Goal: Task Accomplishment & Management: Complete application form

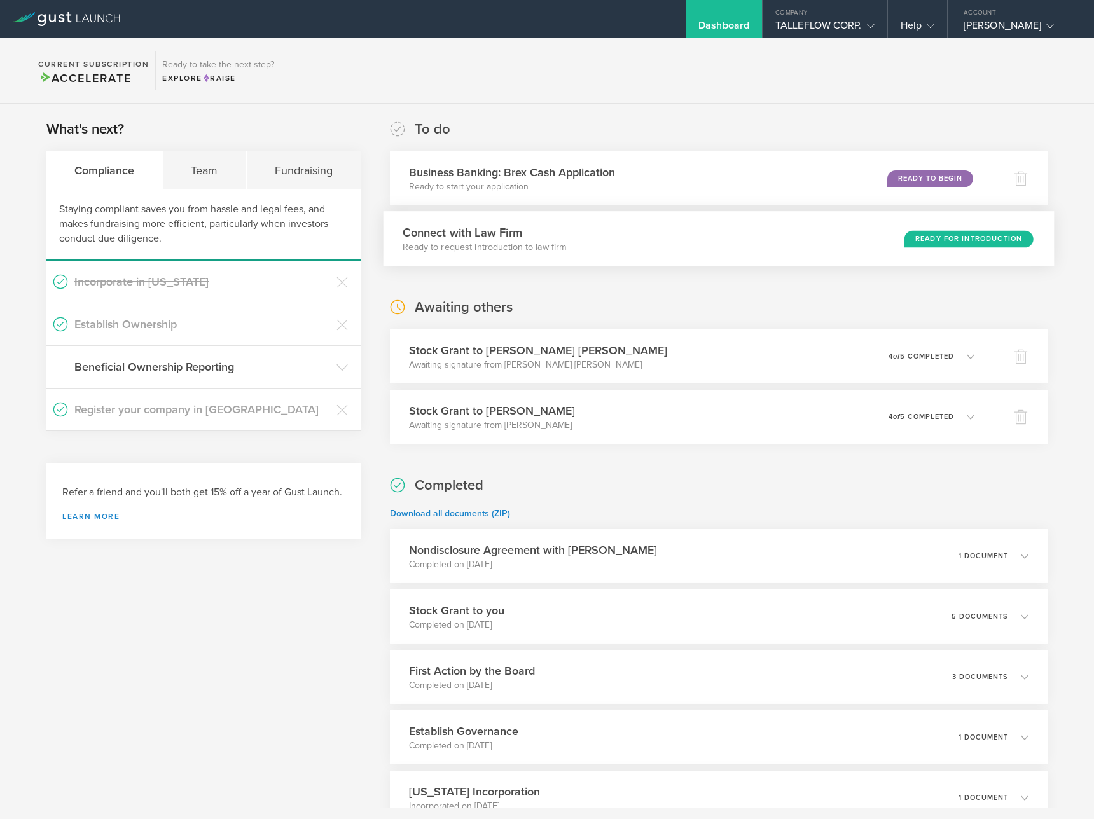
click at [675, 249] on div "Connect with Law Firm Ready to request introduction to law firm Ready for Intro…" at bounding box center [718, 238] width 671 height 55
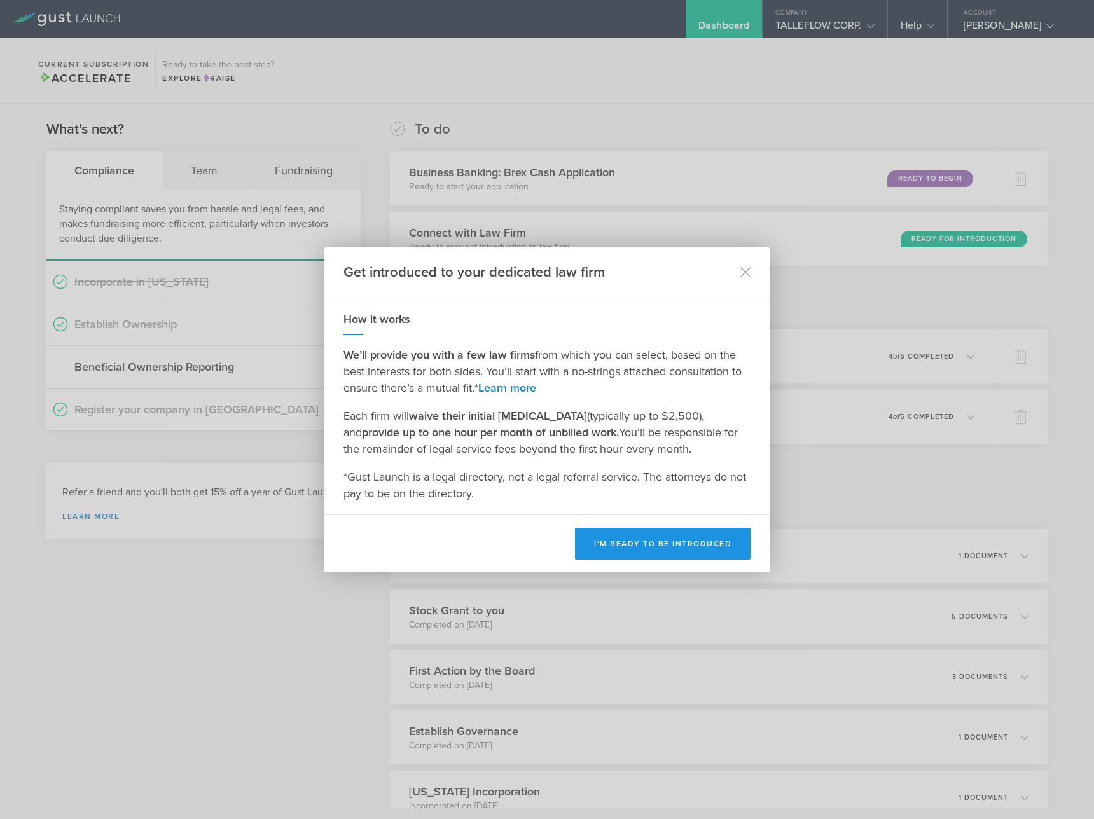
click at [649, 547] on button "I’m ready to be introduced" at bounding box center [662, 544] width 175 height 32
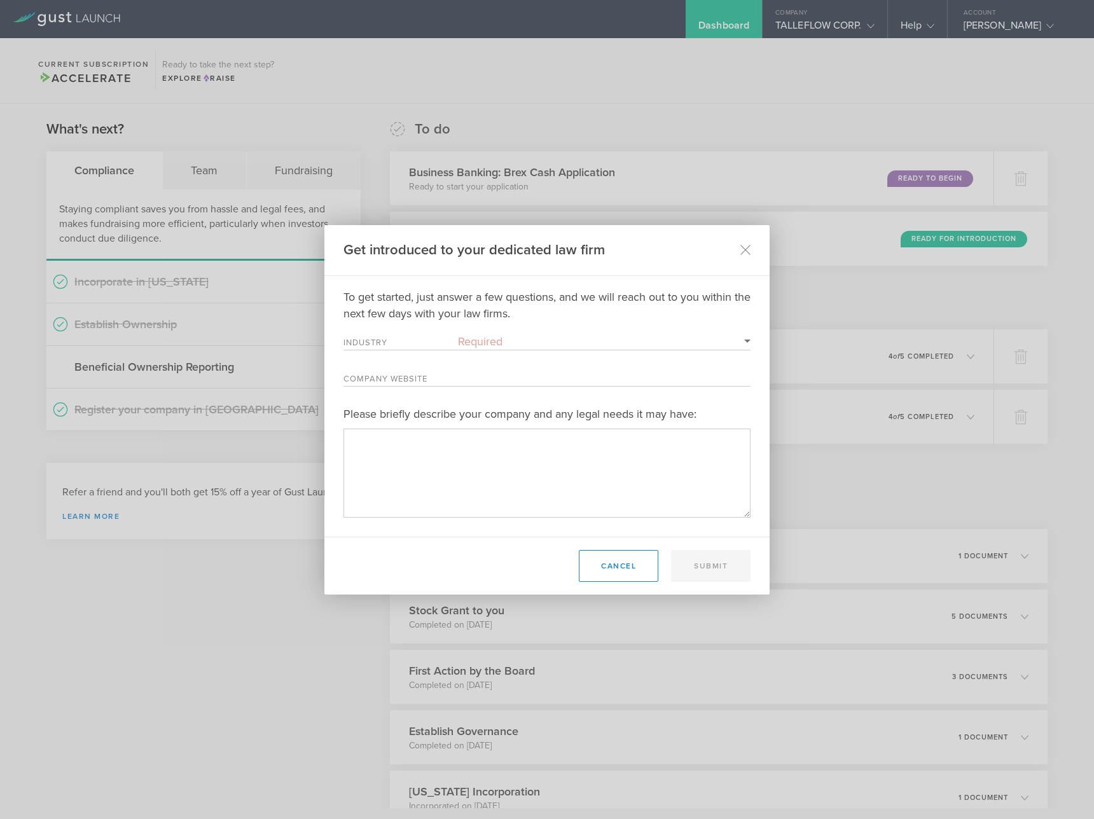
click at [482, 344] on select "Required 3D Printing Administrative Services Adtech Advanced Manufacturing Aero…" at bounding box center [604, 341] width 292 height 17
select select "software"
click at [458, 333] on select "Required 3D Printing Administrative Services Adtech Advanced Manufacturing Aero…" at bounding box center [604, 341] width 292 height 17
click at [441, 369] on div "Company Website" at bounding box center [546, 377] width 407 height 17
click at [436, 383] on label "Company Website" at bounding box center [400, 380] width 114 height 11
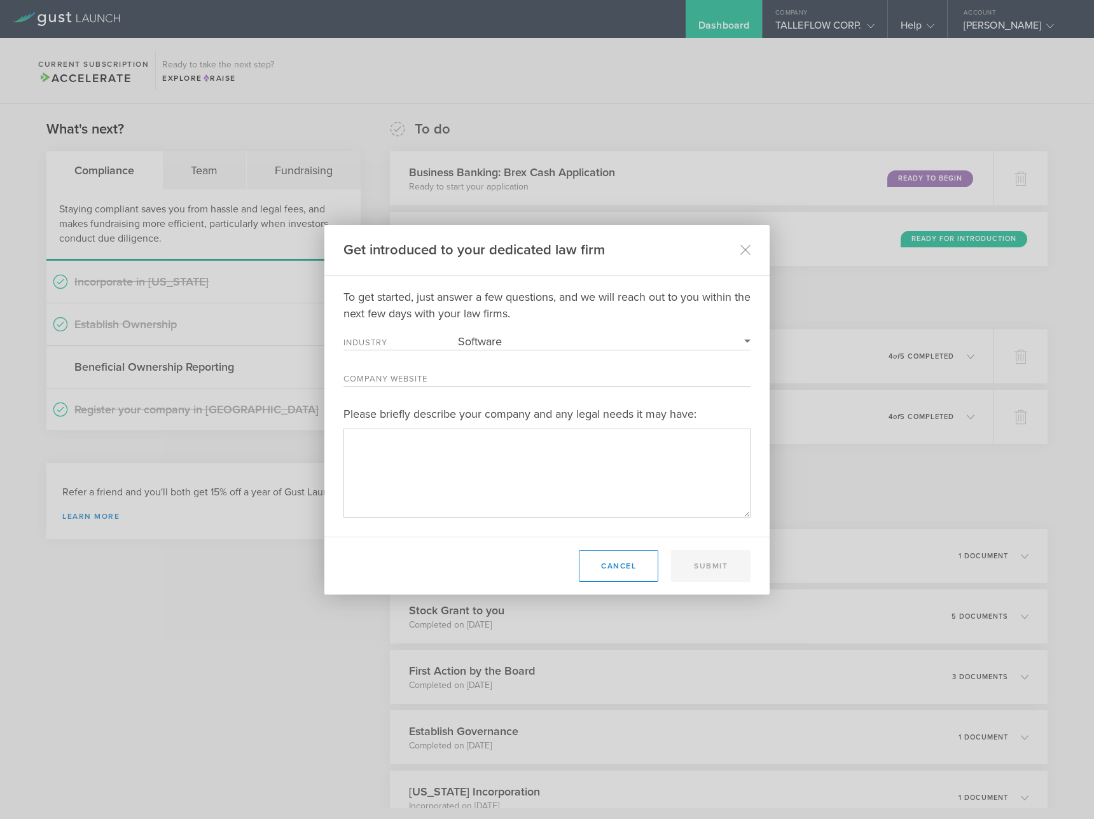
click at [458, 383] on input "Company Website" at bounding box center [604, 377] width 292 height 17
paste input "https://www.talleflow.com/"
type input "https://www.talleflow.com/"
click at [455, 446] on textarea "Please briefly describe your company and any legal needs it may have:" at bounding box center [546, 473] width 407 height 88
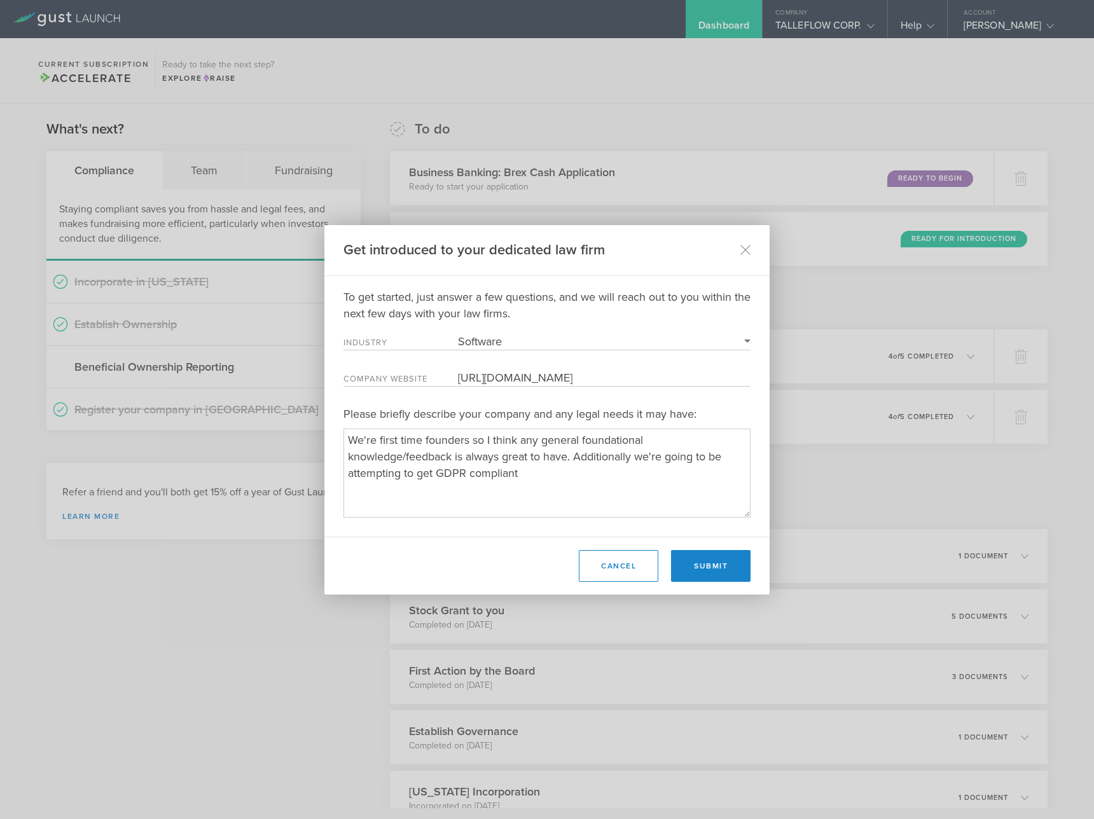
drag, startPoint x: 465, startPoint y: 472, endPoint x: 500, endPoint y: 449, distance: 41.8
click at [465, 472] on textarea "Please briefly describe your company and any legal needs it may have:" at bounding box center [546, 473] width 407 height 88
paste textarea "iso 27001"
drag, startPoint x: 563, startPoint y: 475, endPoint x: 547, endPoint y: 473, distance: 16.0
click at [546, 473] on textarea "Please briefly describe your company and any legal needs it may have:" at bounding box center [546, 473] width 407 height 88
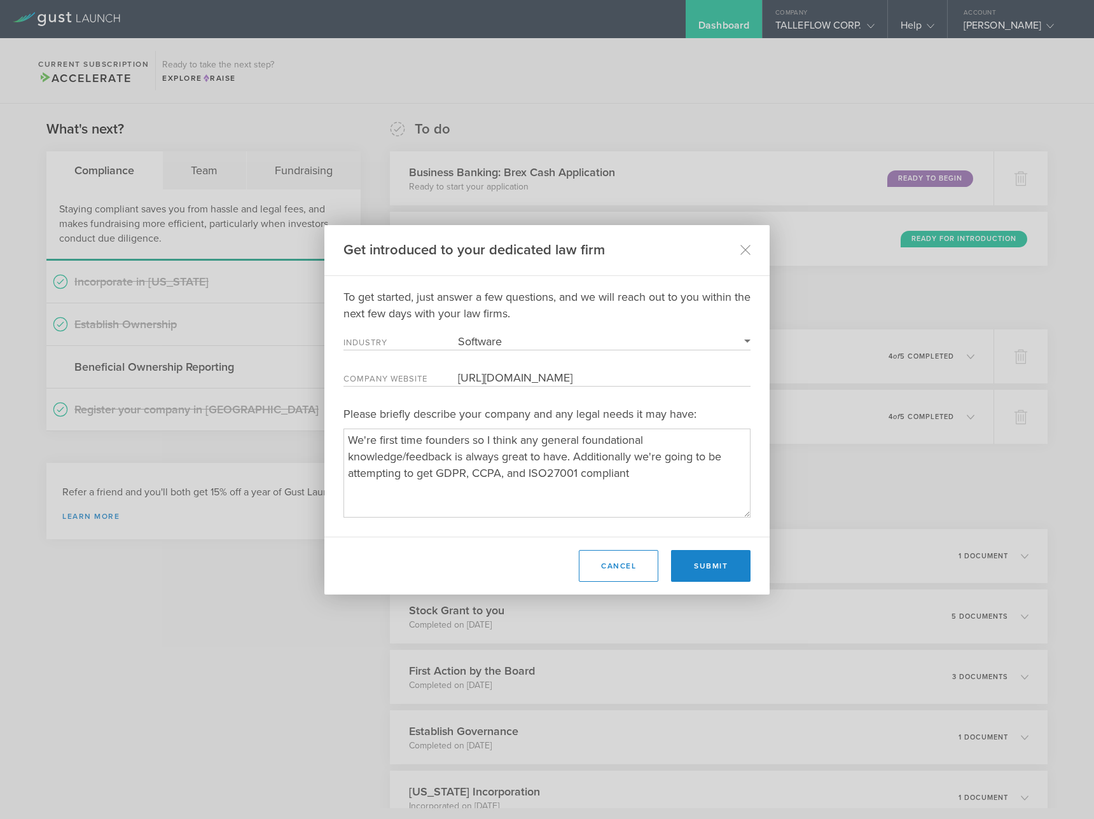
click at [658, 472] on textarea "Please briefly describe your company and any legal needs it may have:" at bounding box center [546, 473] width 407 height 88
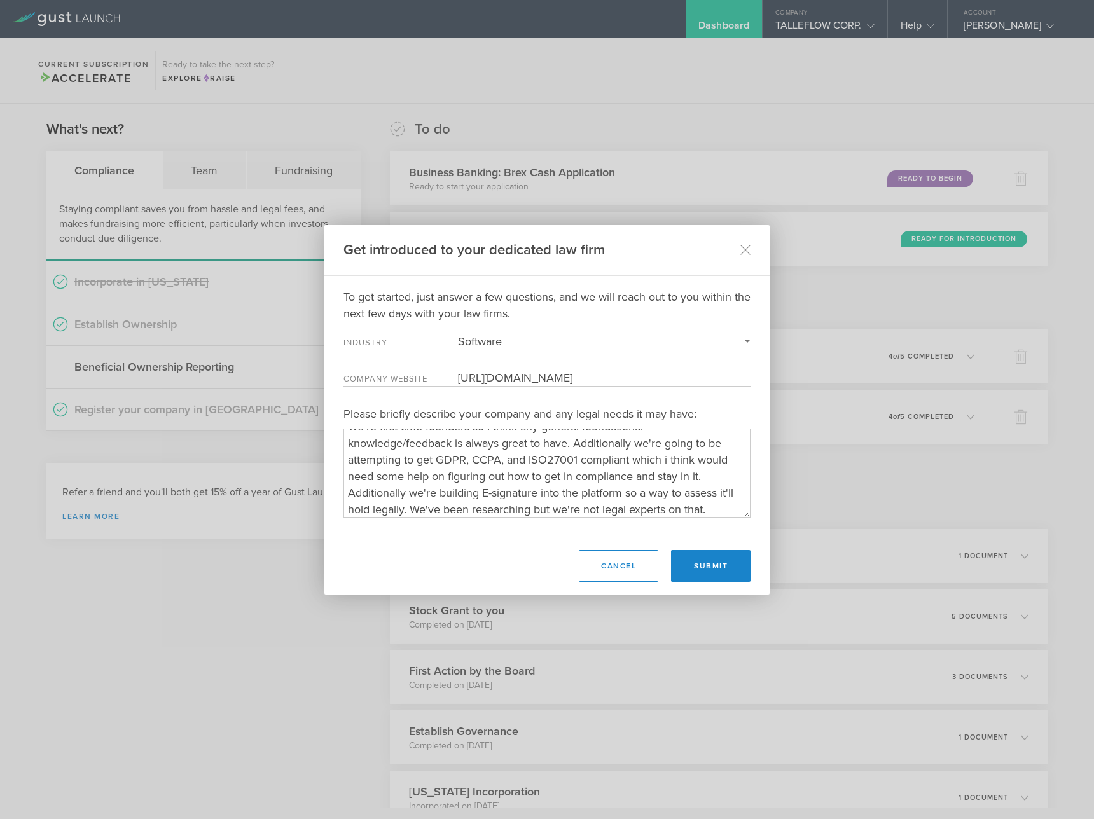
scroll to position [17, 0]
type textarea "We're first time founders so I think any general foundational knowledge/feedbac…"
click at [722, 573] on button "Submit" at bounding box center [710, 566] width 79 height 32
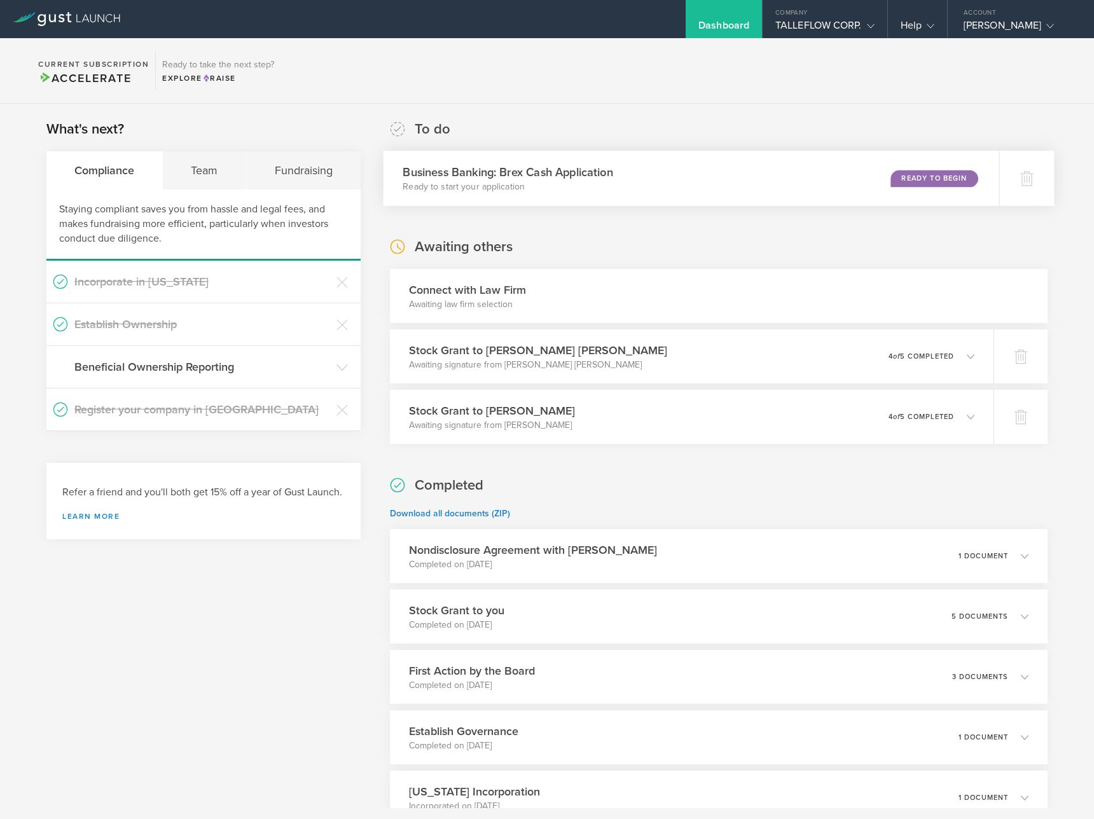
click at [702, 188] on div "Business Banking: Brex Cash Application Ready to start your application Ready t…" at bounding box center [690, 178] width 615 height 55
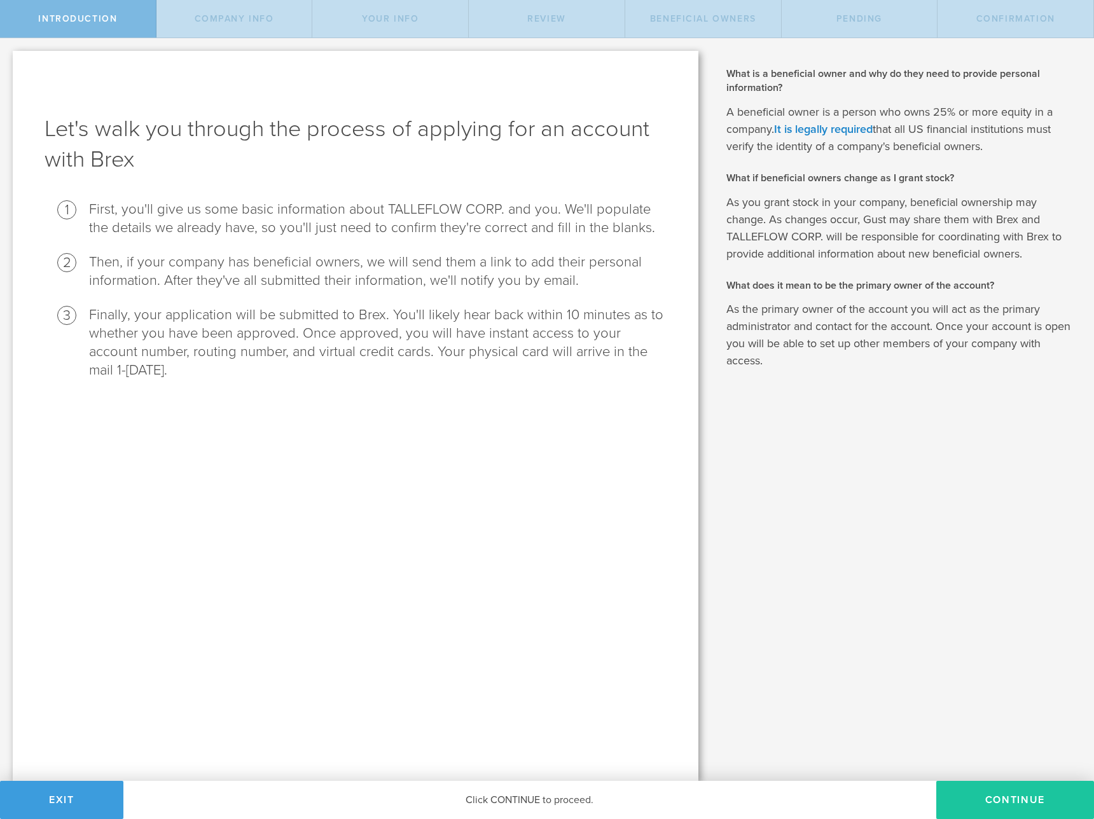
click at [998, 797] on button "Continue" at bounding box center [1015, 800] width 158 height 38
select select "string:C_CORP"
type input "(714) 261-7956"
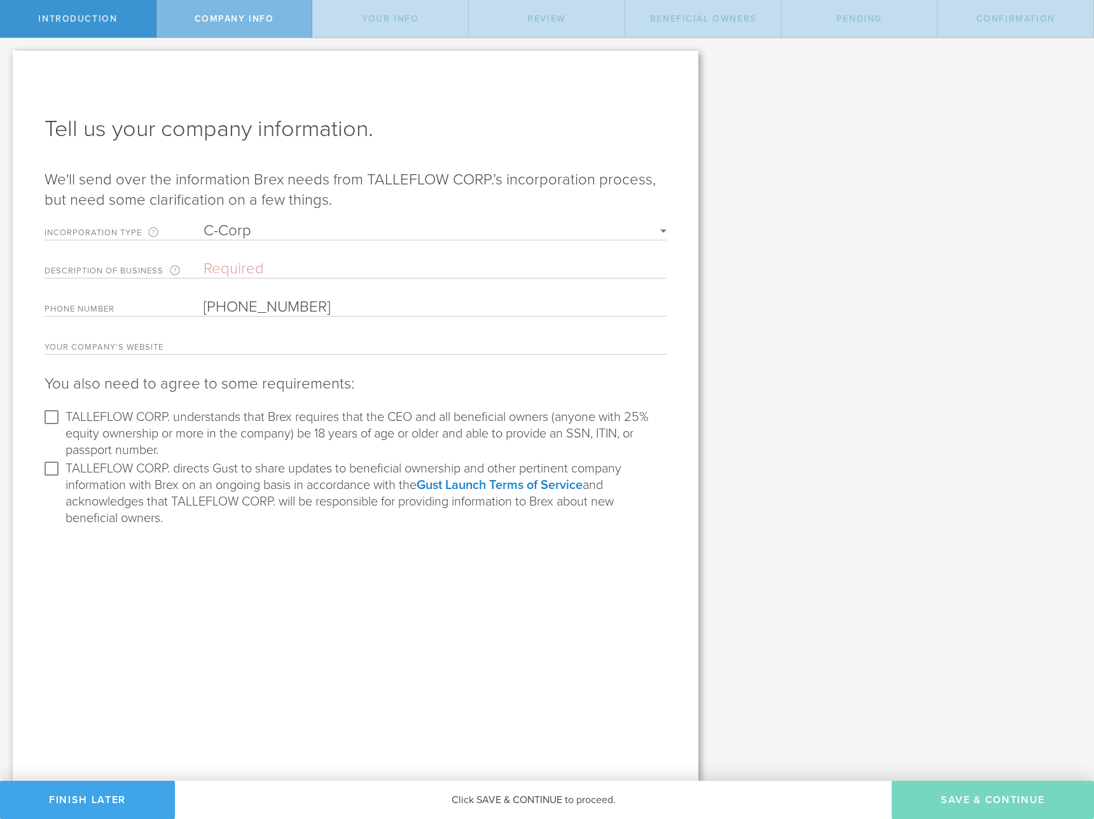
click at [109, 809] on button "Finish Later" at bounding box center [87, 800] width 175 height 38
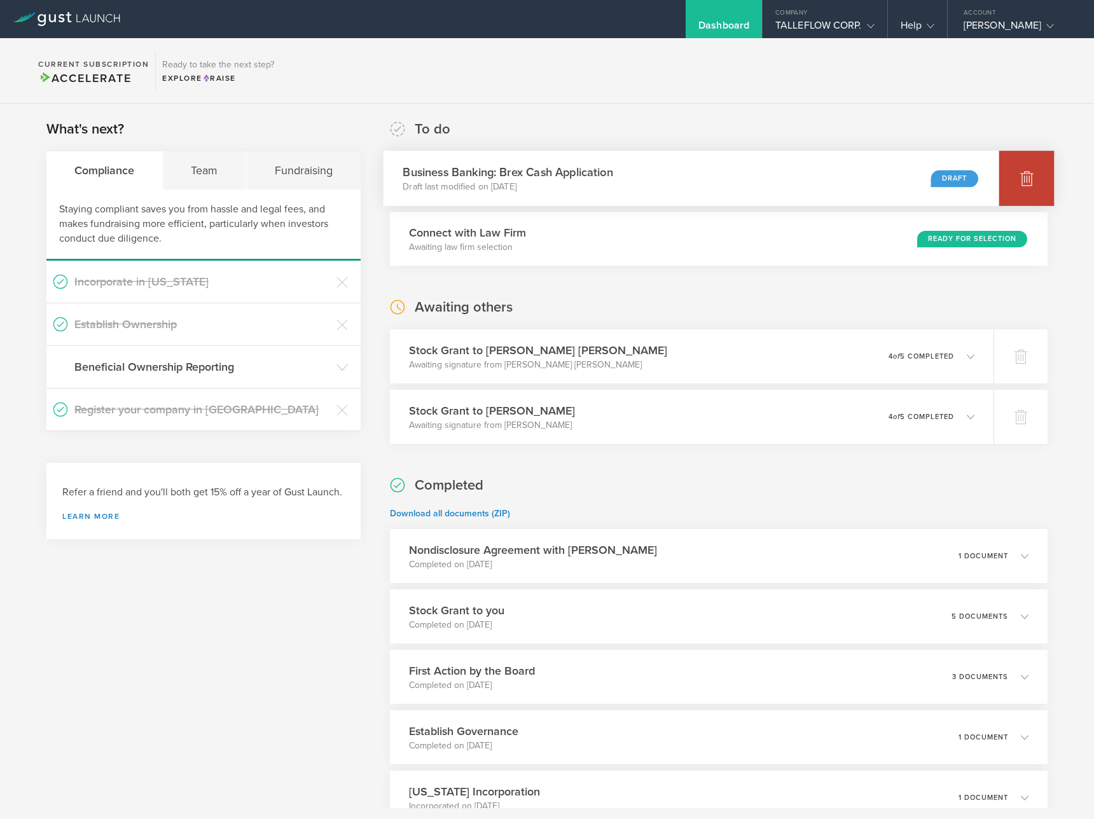
click at [1020, 179] on icon at bounding box center [1026, 179] width 13 height 12
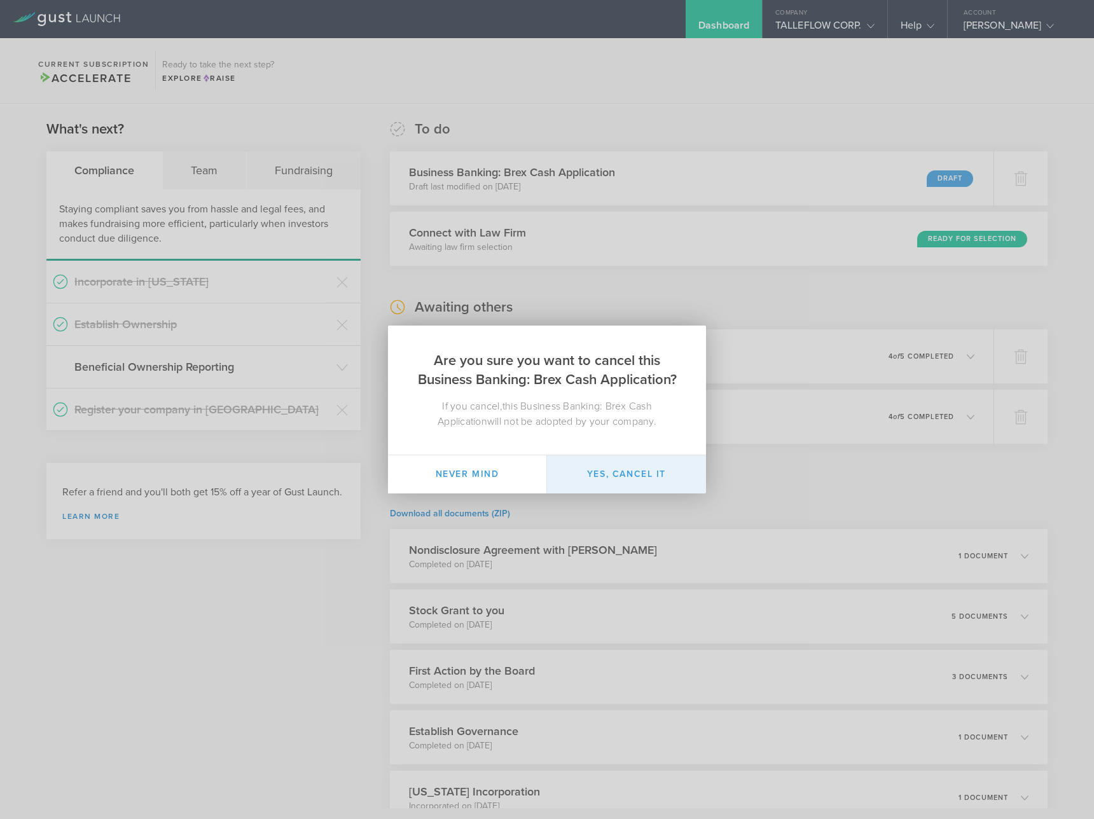
click at [622, 481] on button "Yes, cancel it" at bounding box center [626, 474] width 159 height 38
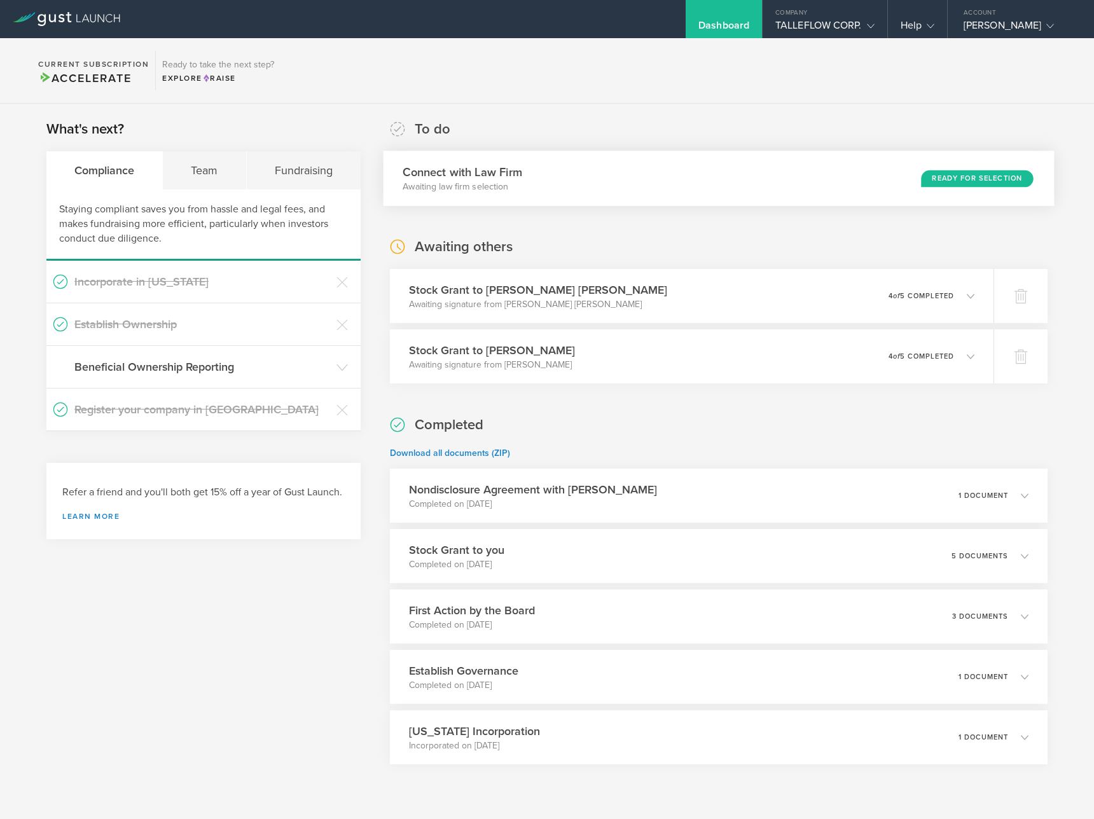
click at [870, 177] on div "Connect with Law Firm Awaiting law firm selection Ready for Selection" at bounding box center [718, 178] width 671 height 55
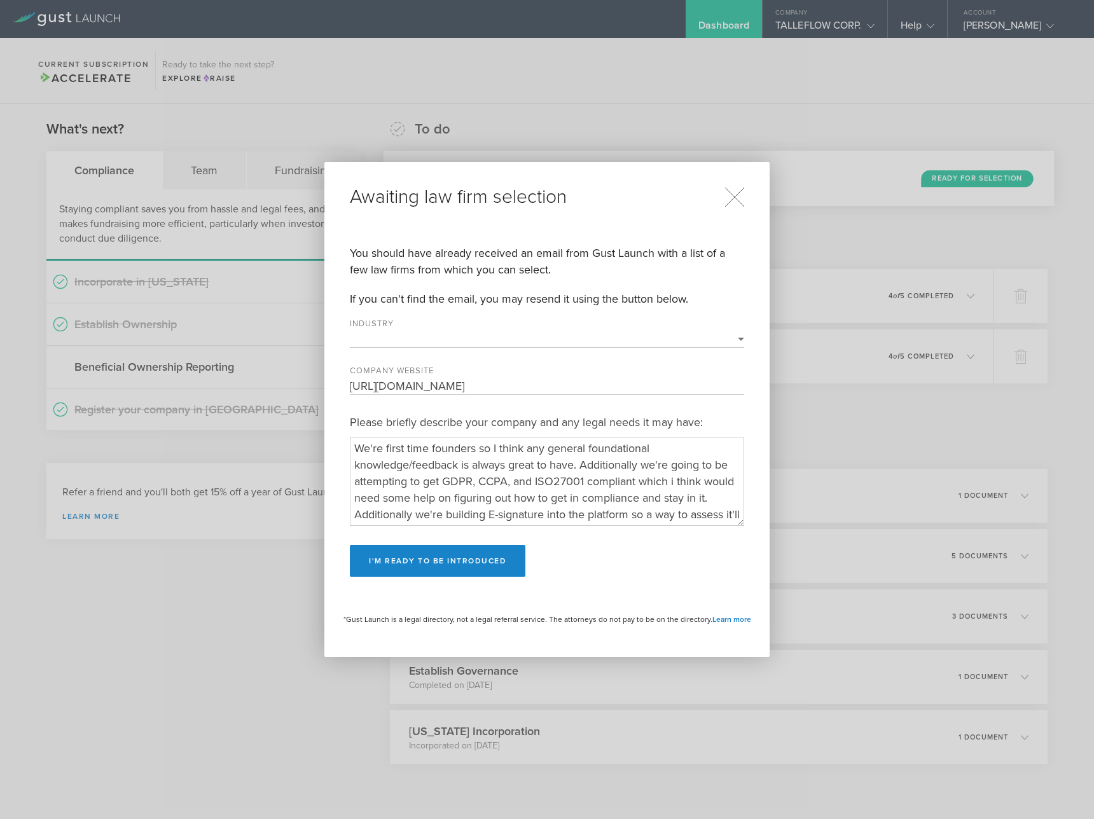
select select "software"
click at [481, 556] on button "I'm ready to be introduced" at bounding box center [437, 561] width 175 height 32
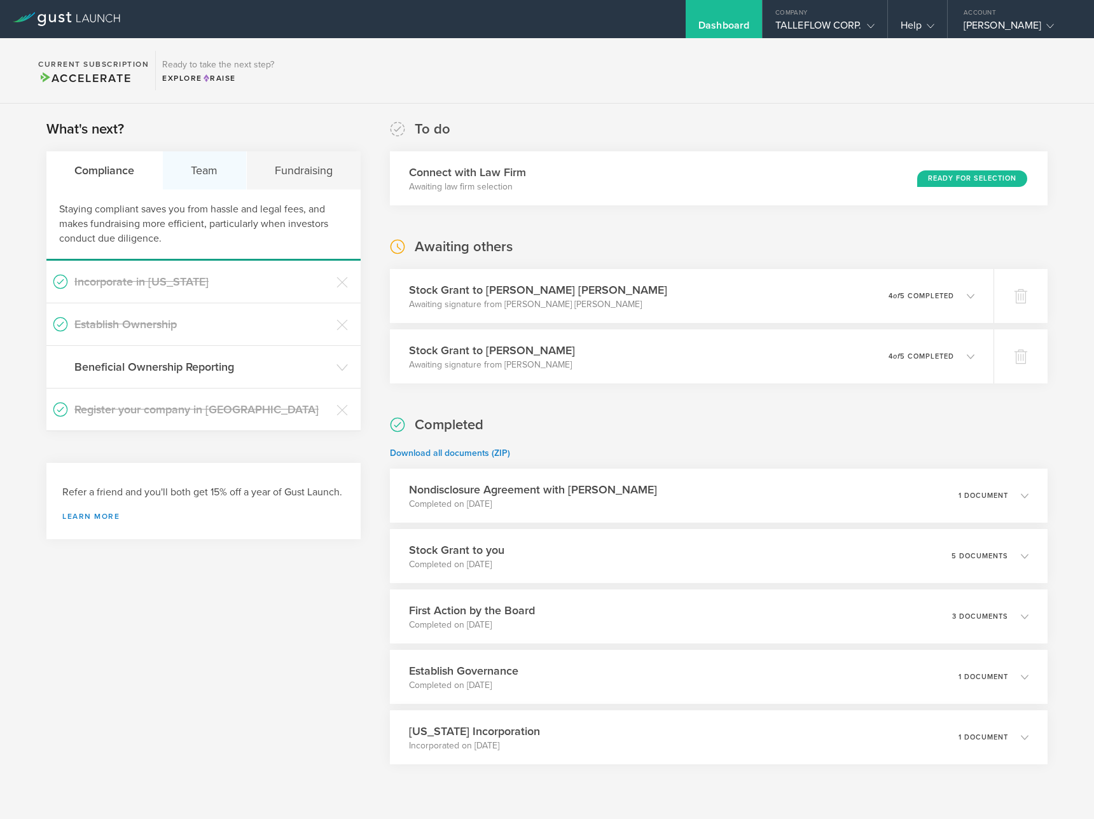
click at [202, 173] on div "Team" at bounding box center [204, 170] width 83 height 38
